Goal: Task Accomplishment & Management: Manage account settings

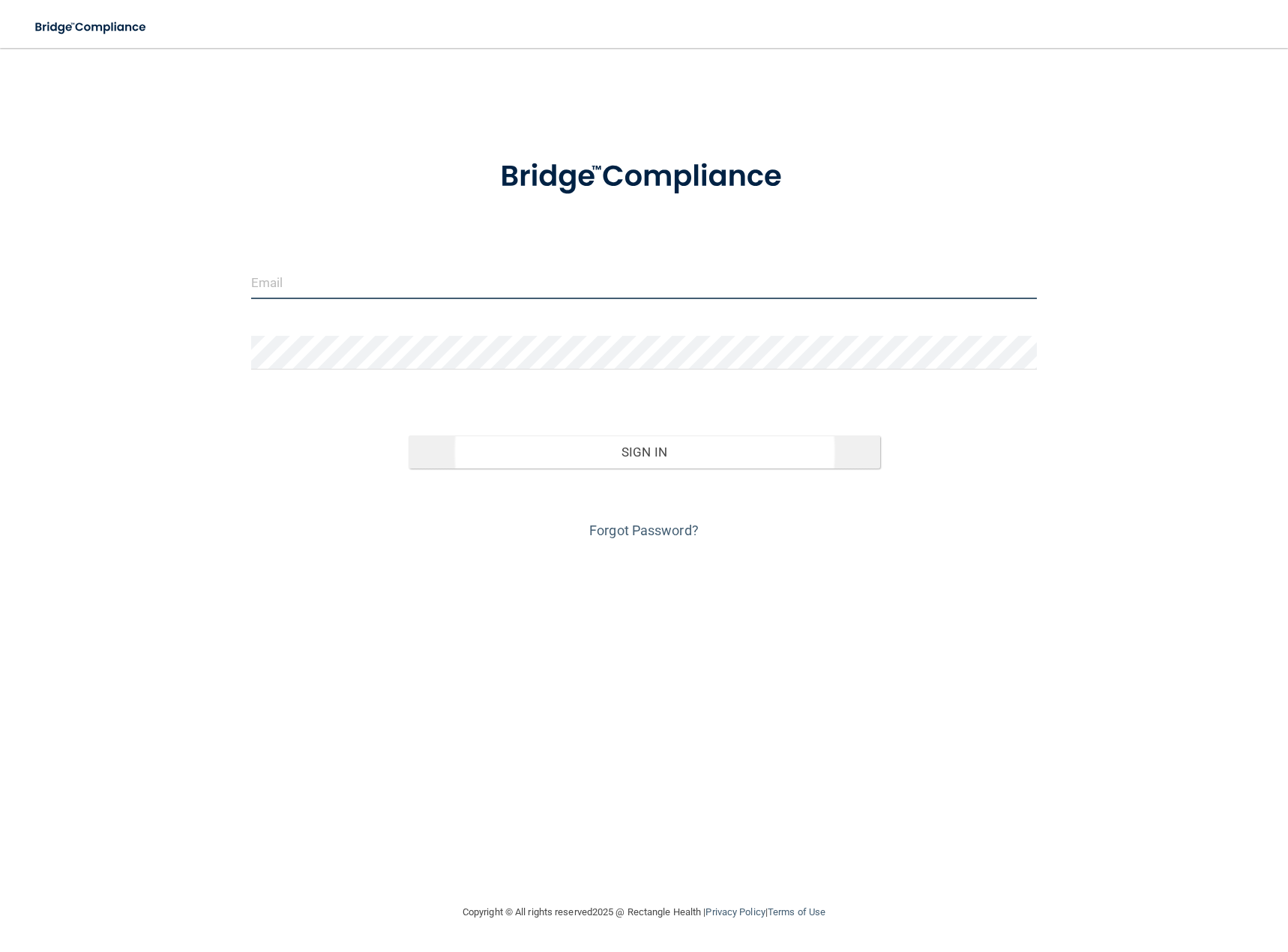
type input "[EMAIL_ADDRESS][DOMAIN_NAME]"
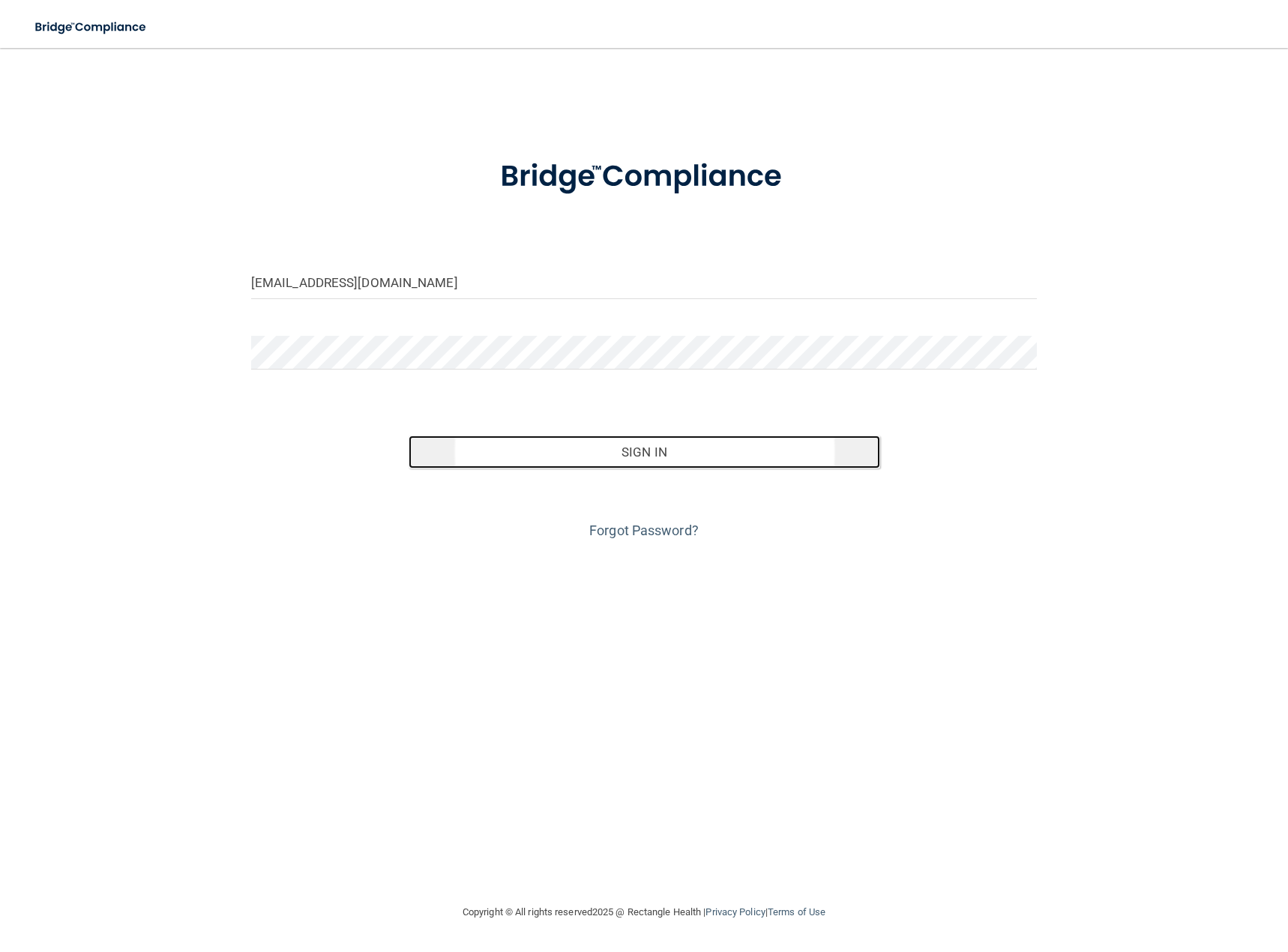
click at [628, 453] on button "Sign In" at bounding box center [644, 452] width 472 height 33
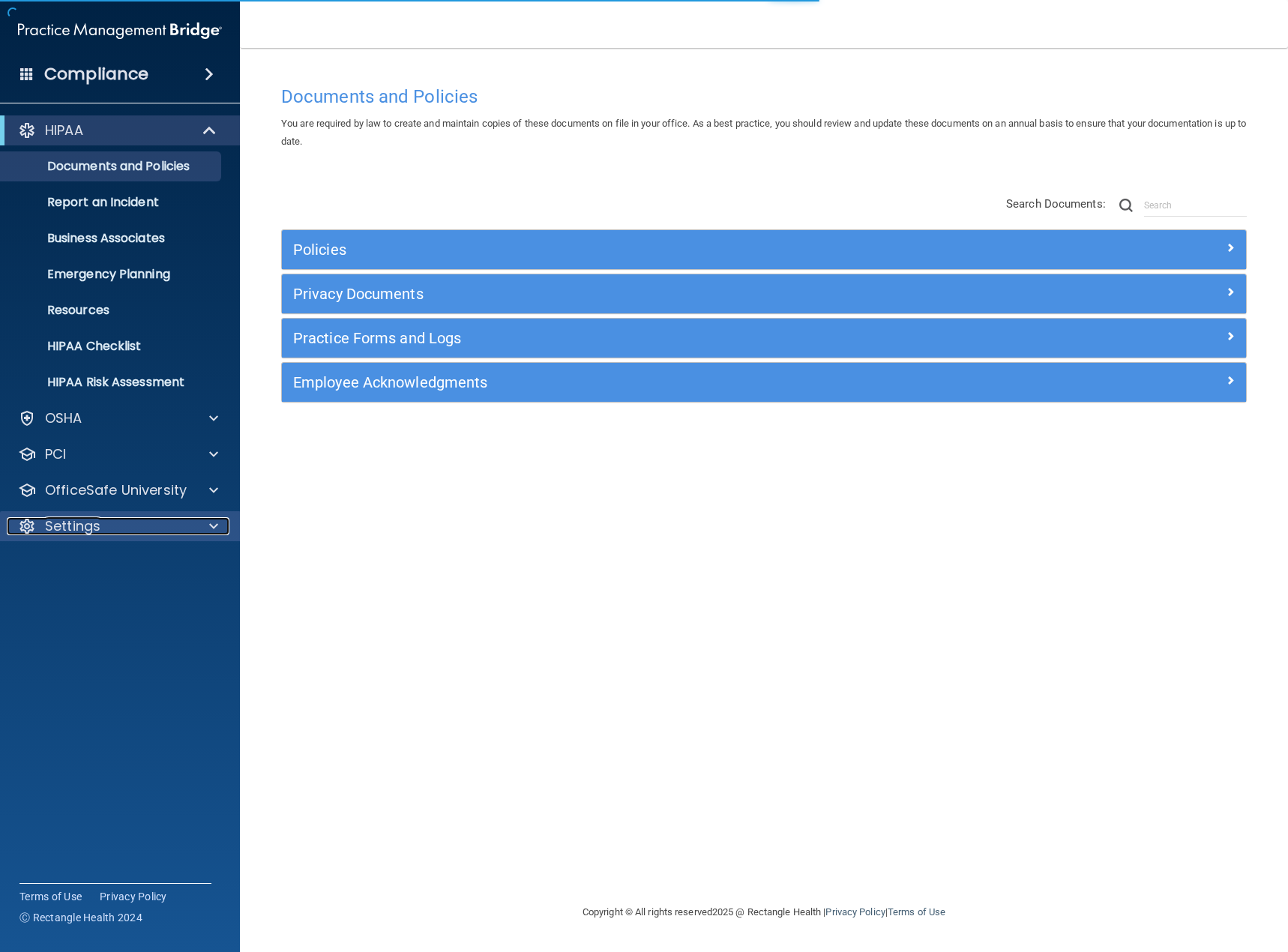
click at [89, 524] on p "Settings" at bounding box center [73, 526] width 55 height 18
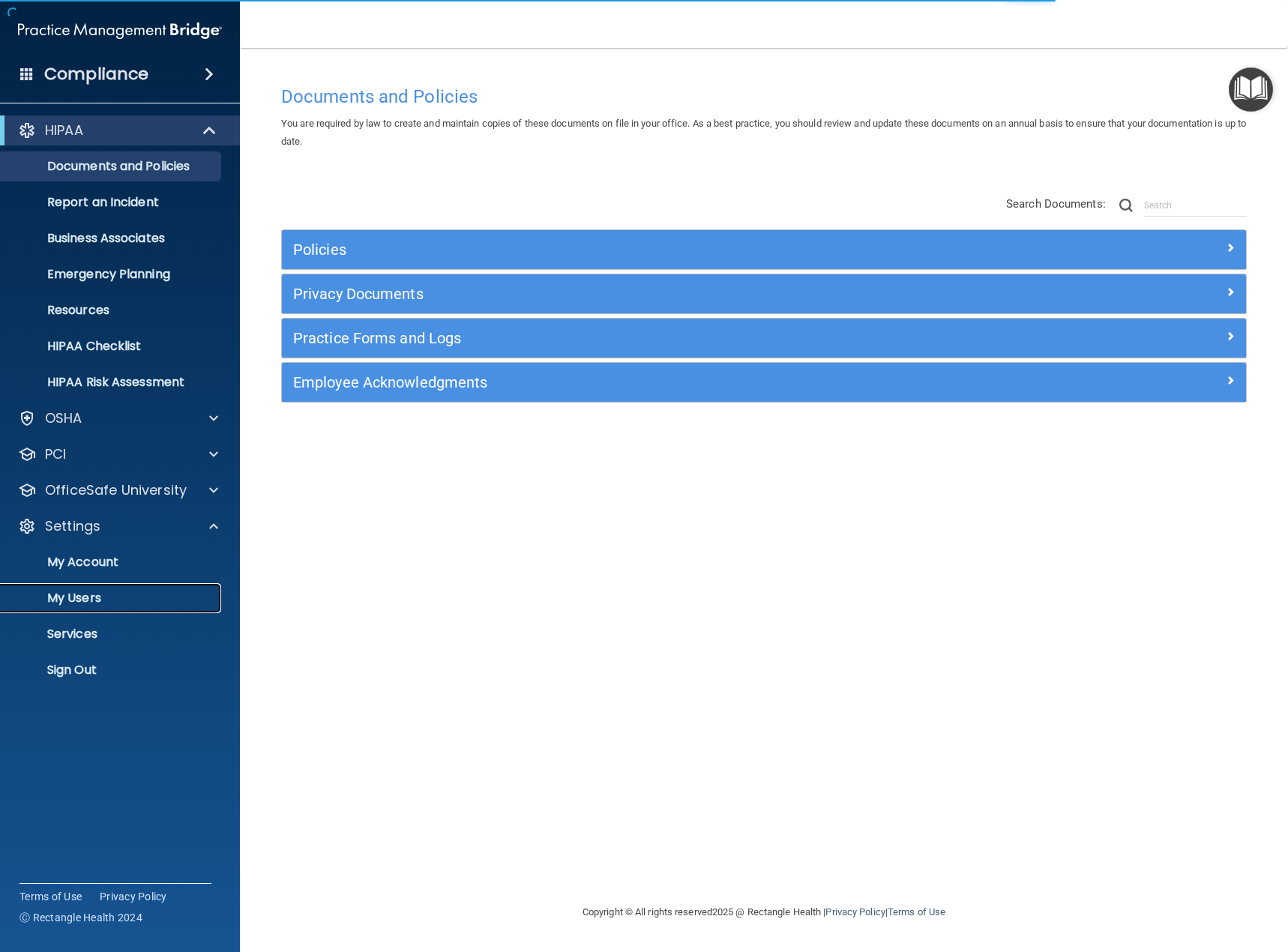
click at [79, 595] on p "My Users" at bounding box center [112, 598] width 205 height 15
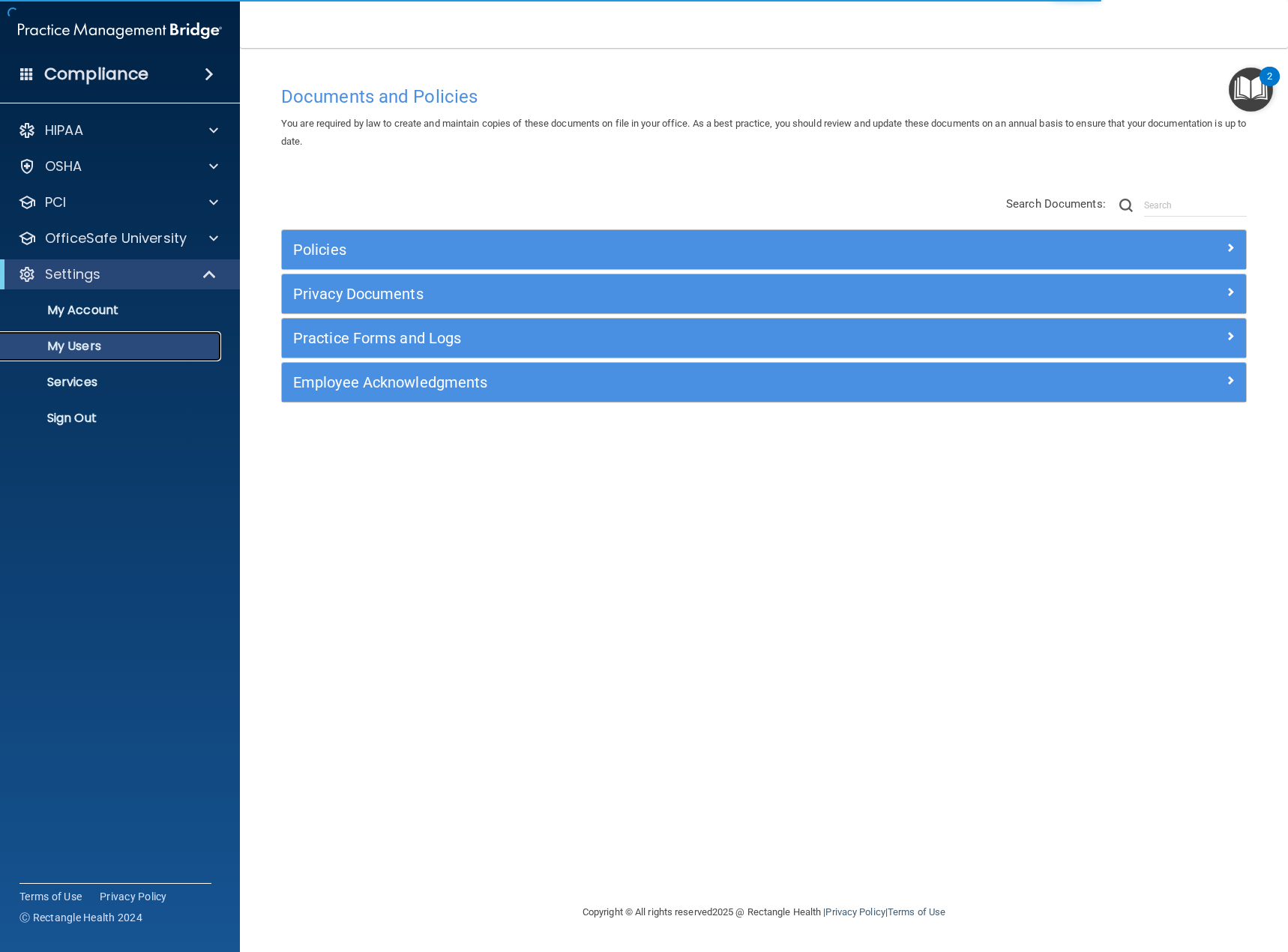
select select "20"
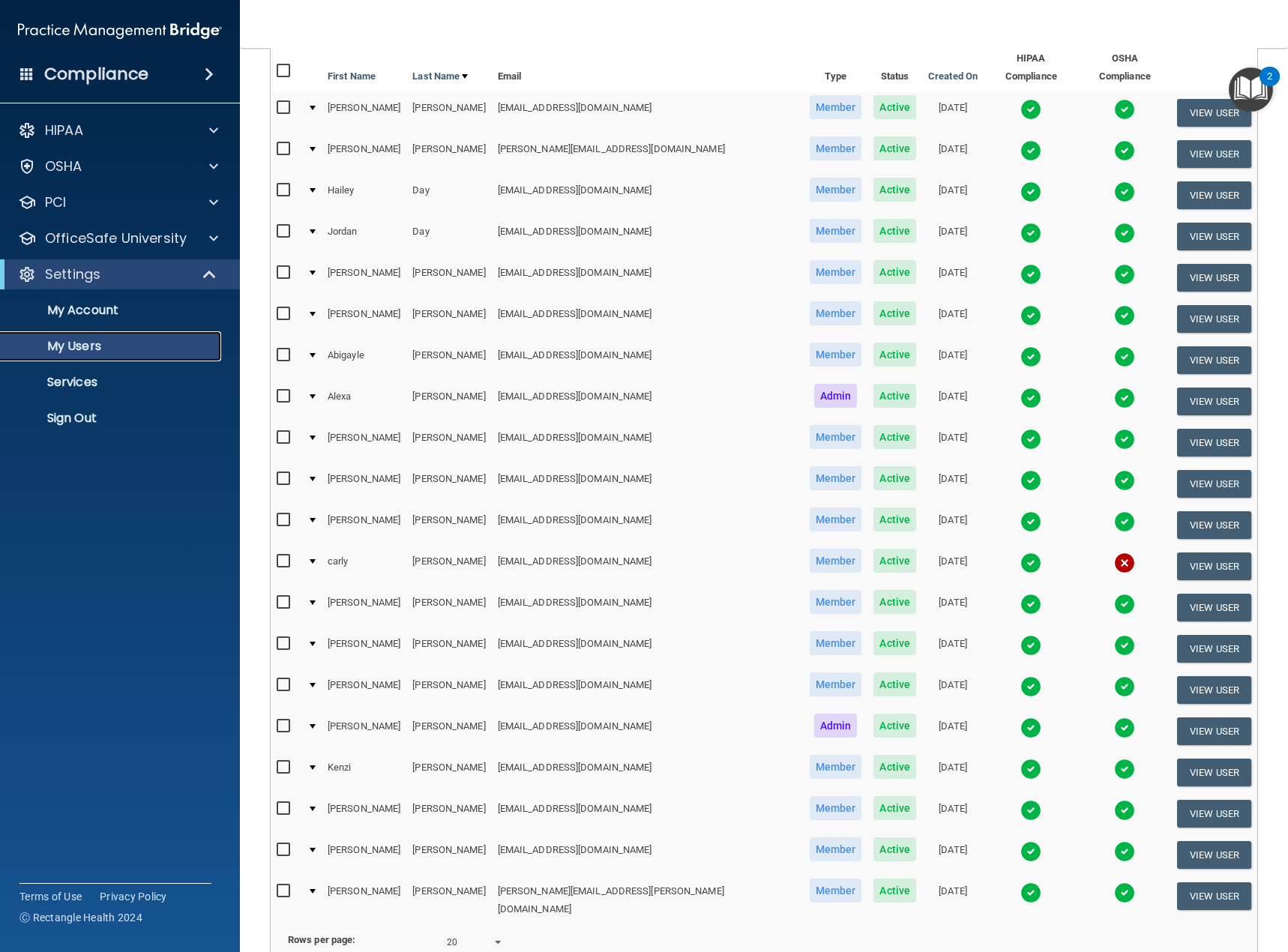
scroll to position [288, 0]
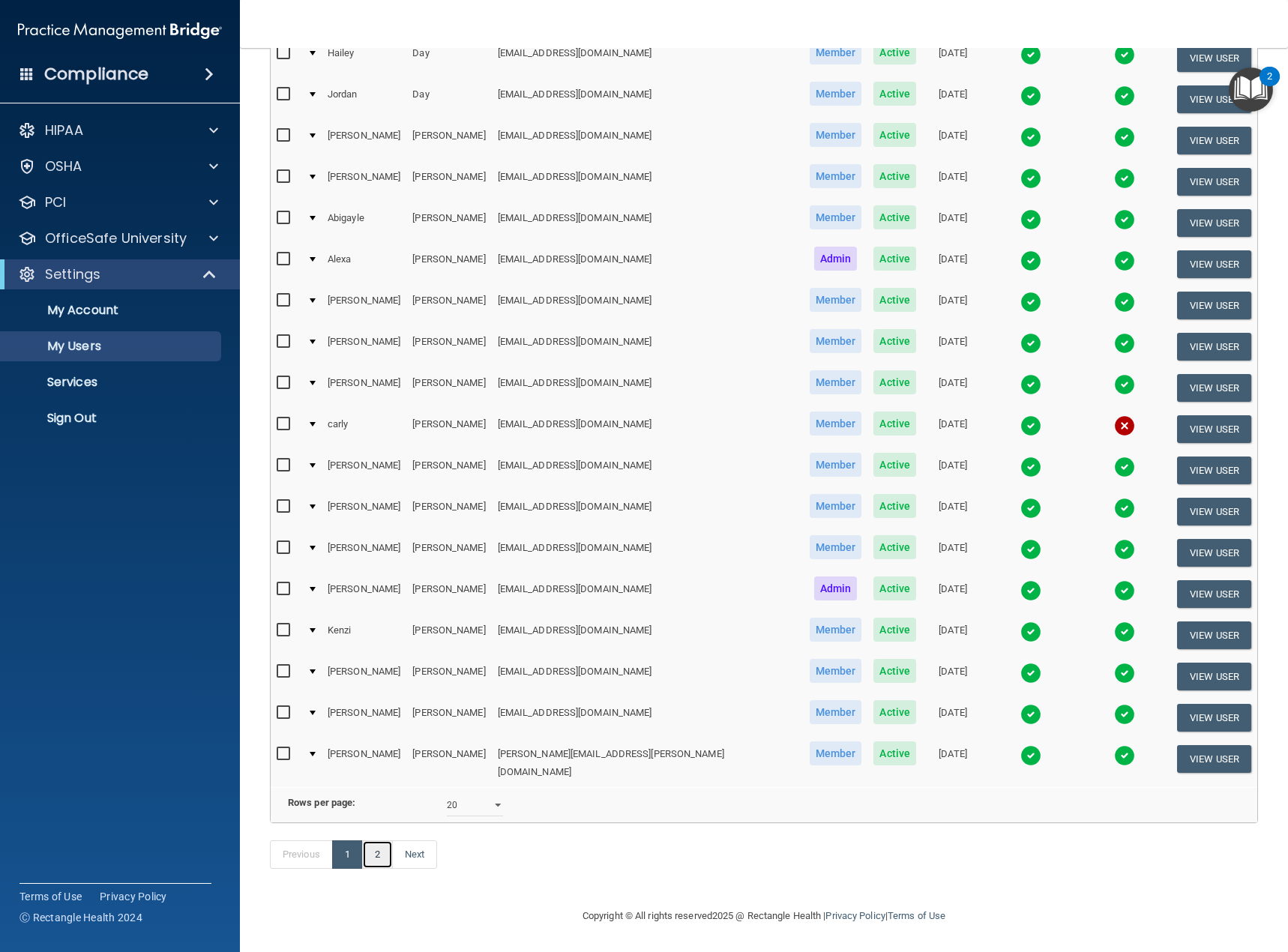
click at [383, 855] on link "2" at bounding box center [377, 854] width 30 height 29
select select "20"
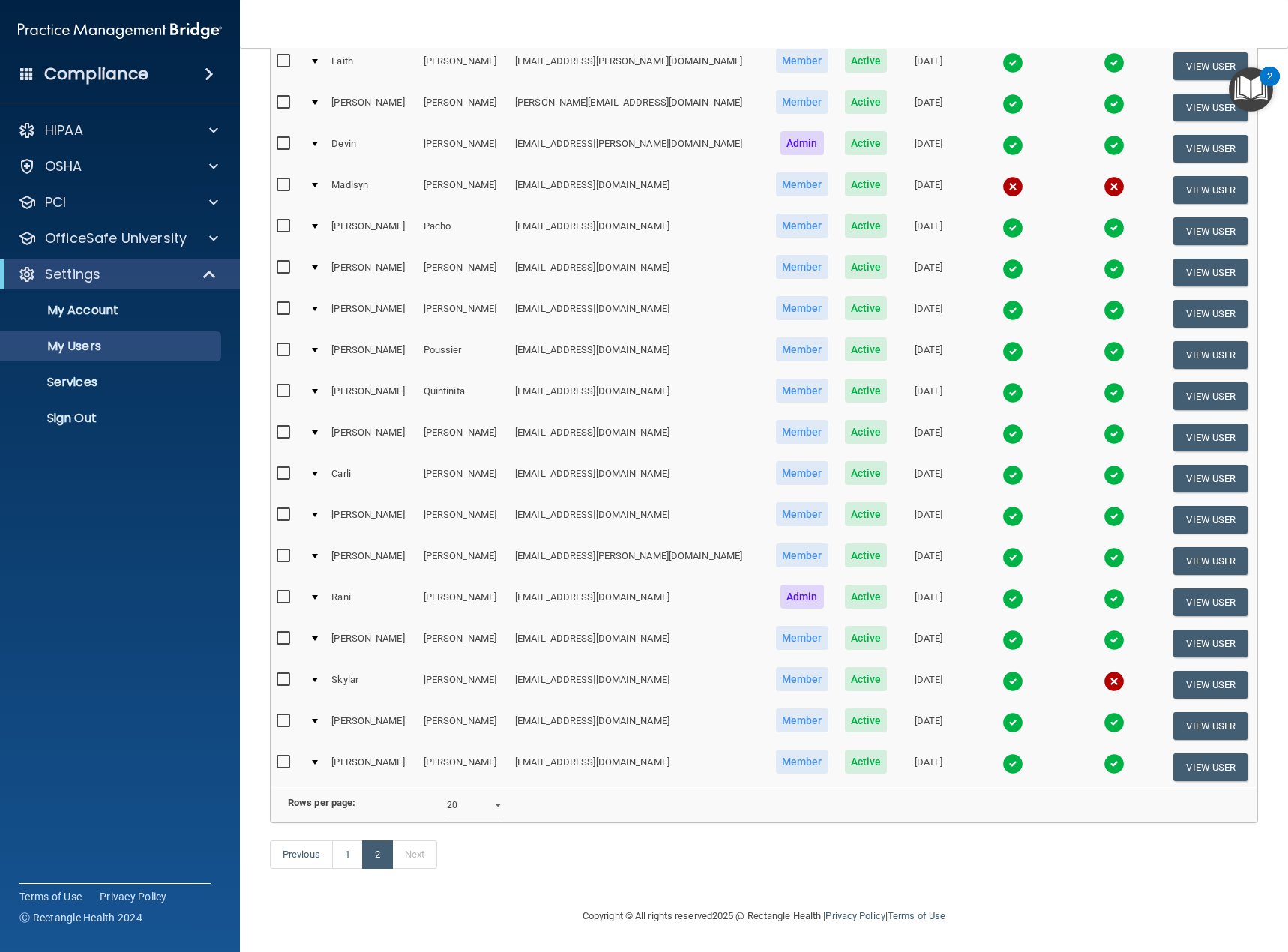
scroll to position [288, 0]
click at [123, 233] on p "OfficeSafe University" at bounding box center [116, 239] width 142 height 18
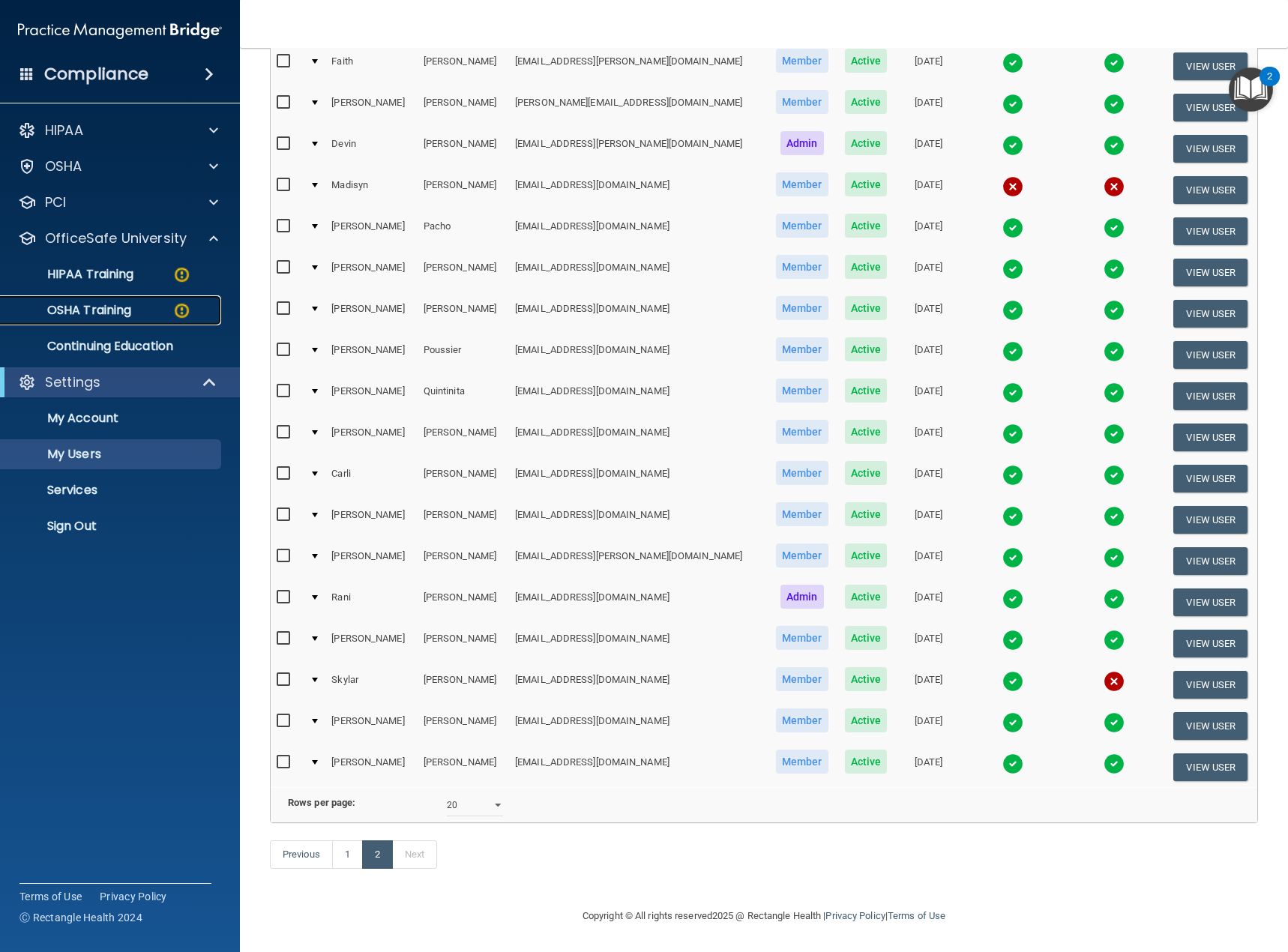
click at [142, 305] on div "OSHA Training" at bounding box center [112, 311] width 205 height 15
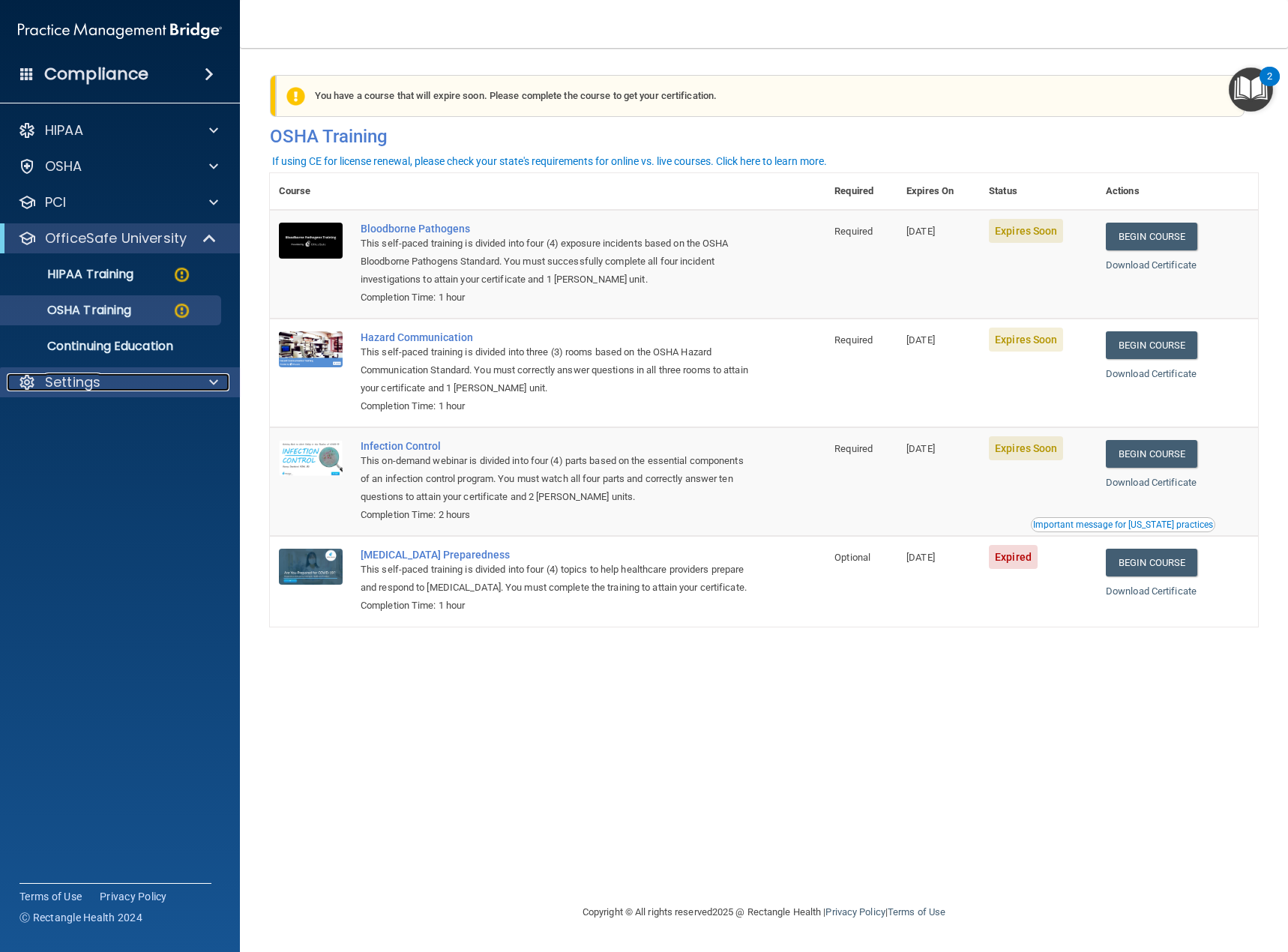
click at [98, 384] on p "Settings" at bounding box center [73, 382] width 55 height 18
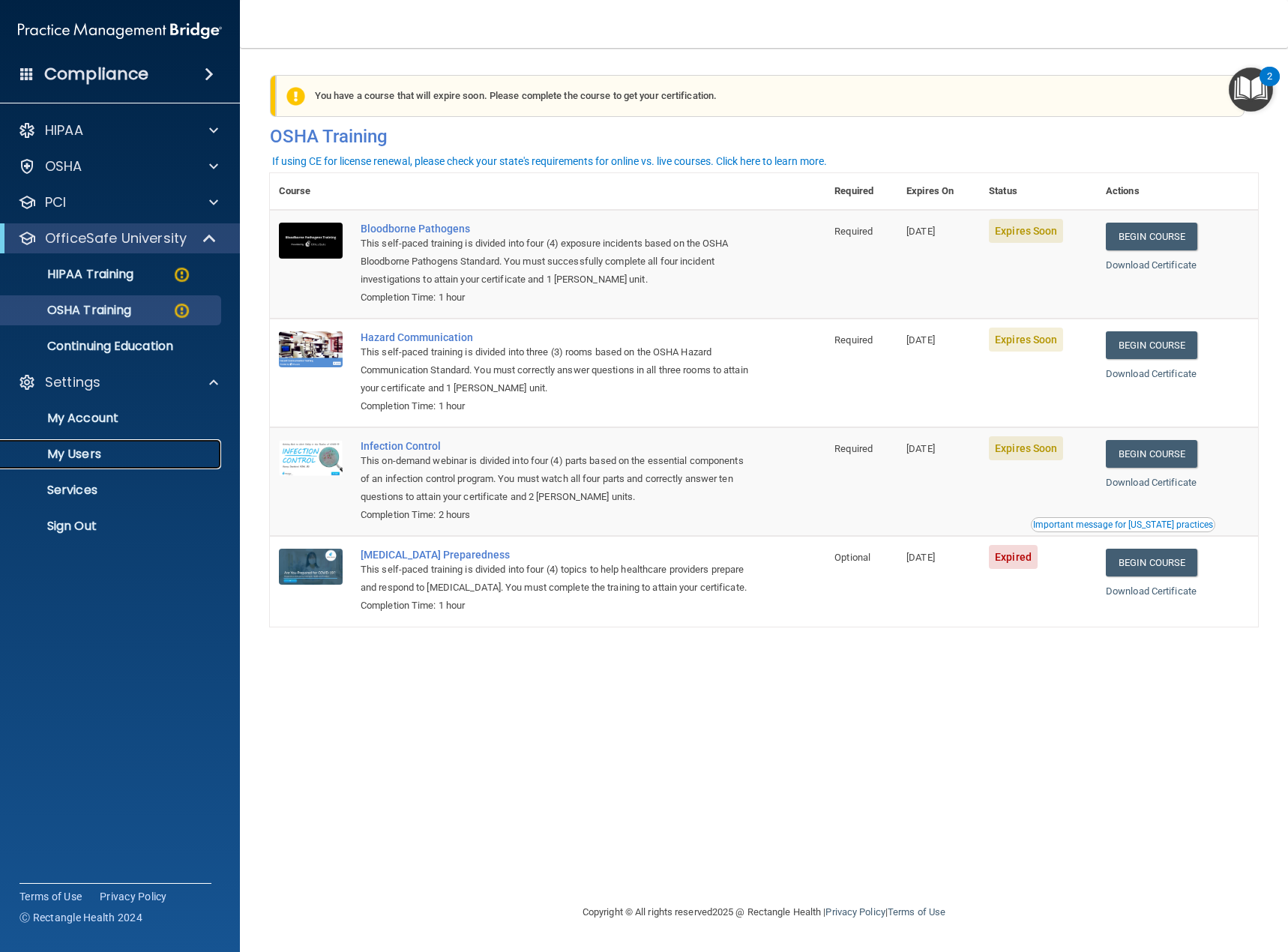
click at [98, 455] on p "My Users" at bounding box center [112, 454] width 205 height 15
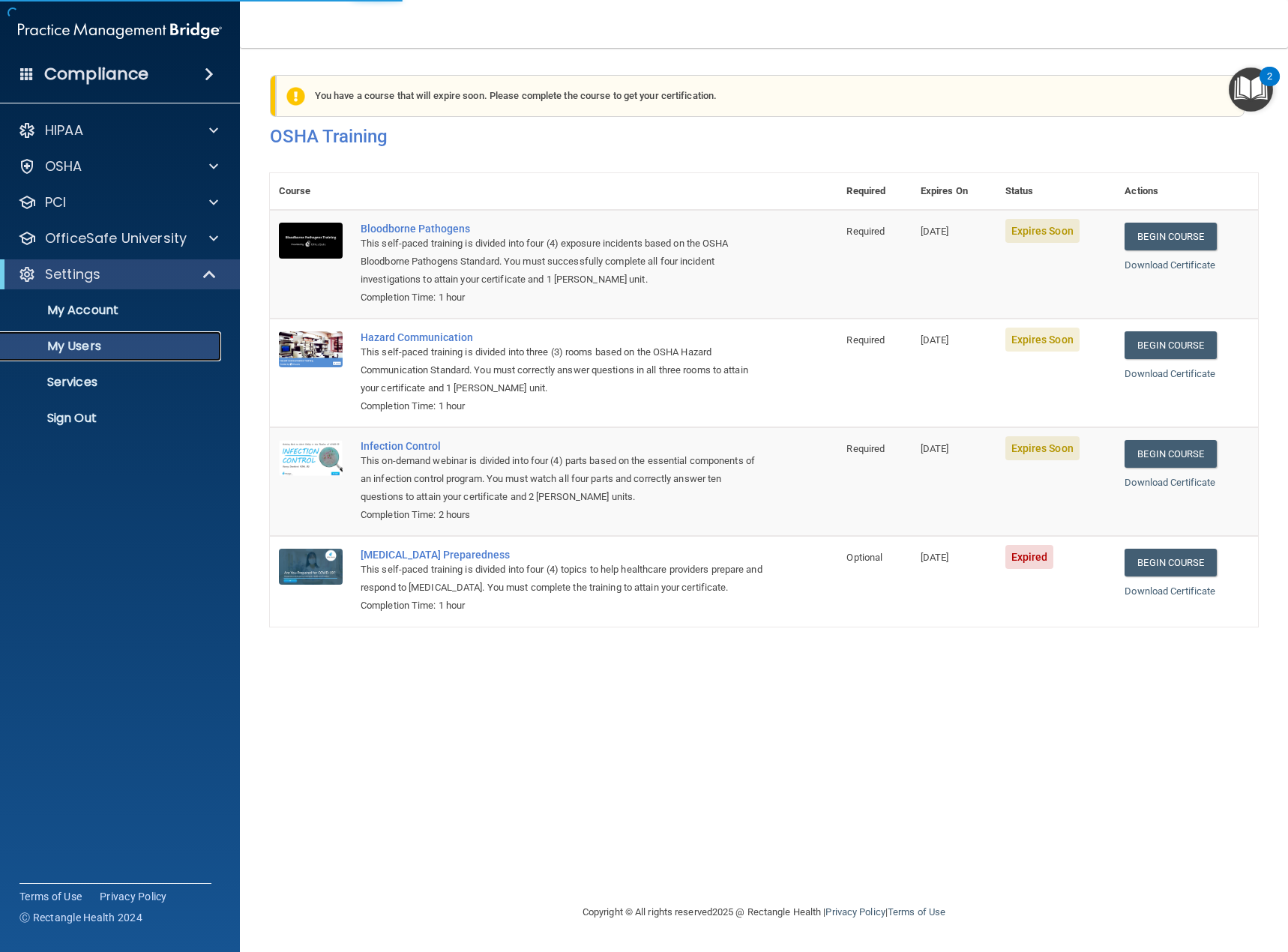
select select "20"
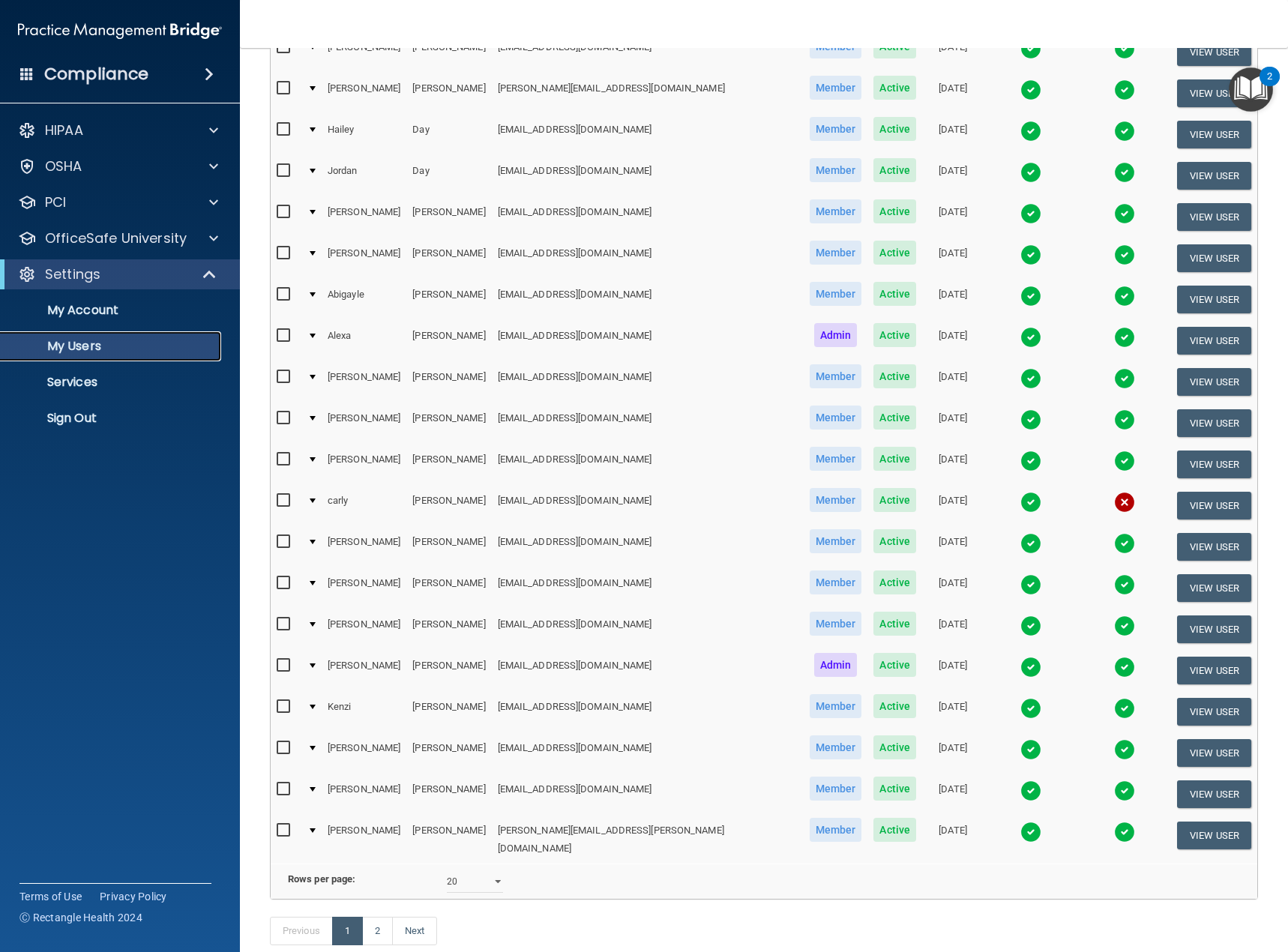
scroll to position [225, 0]
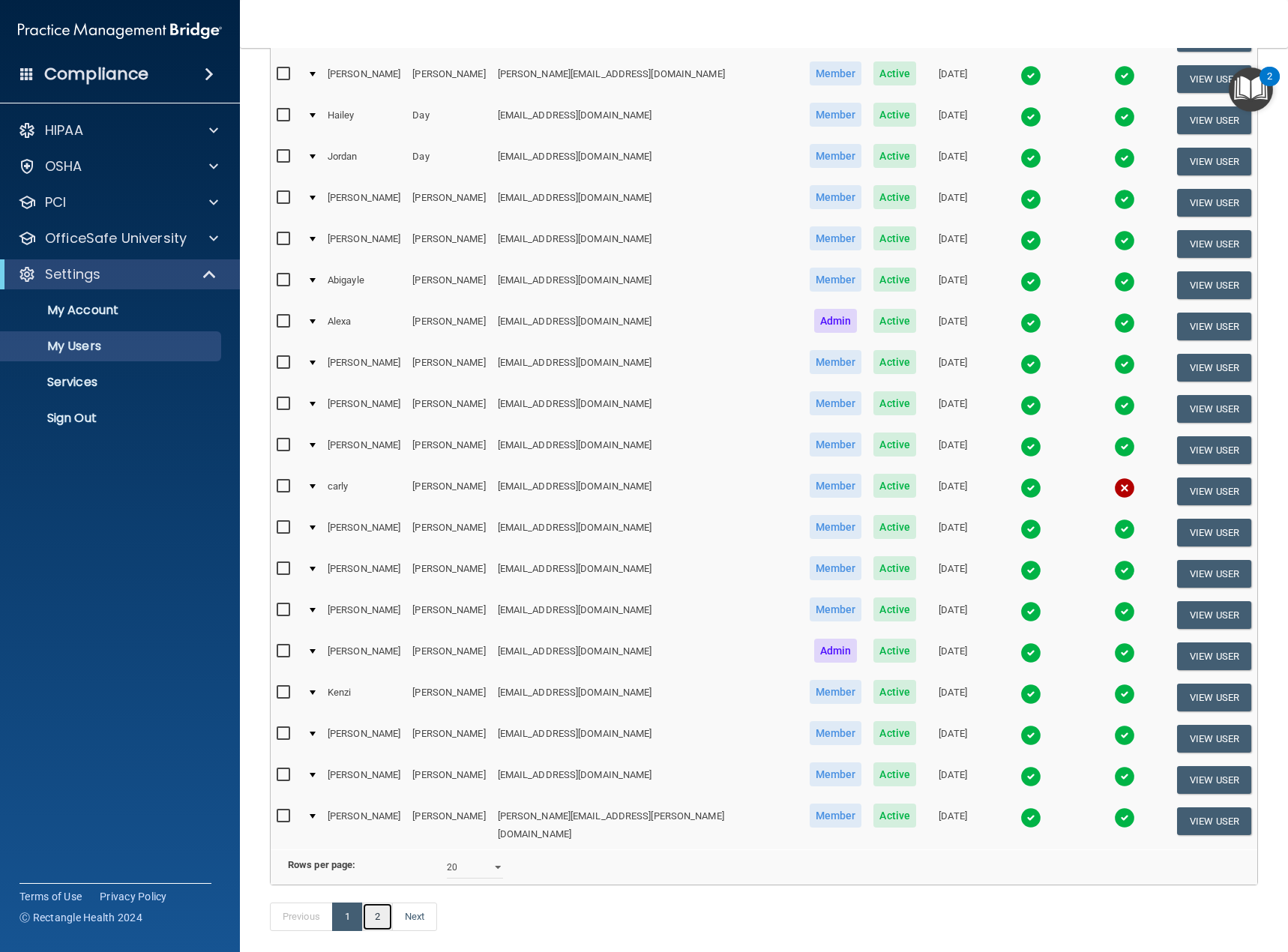
click at [378, 915] on link "2" at bounding box center [377, 917] width 30 height 29
select select "20"
